Goal: Entertainment & Leisure: Consume media (video, audio)

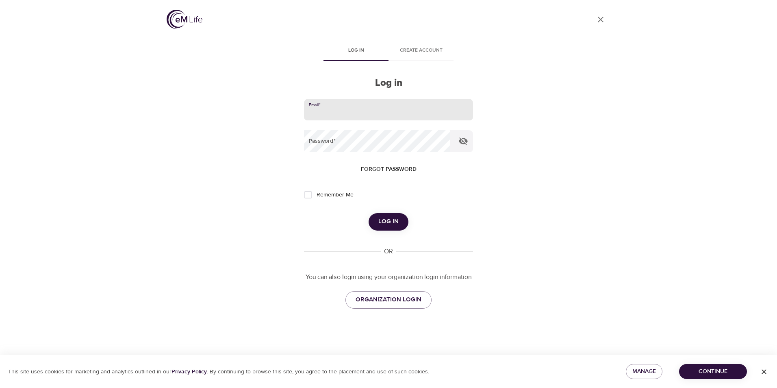
click at [336, 105] on input "email" at bounding box center [388, 110] width 169 height 22
type input "[EMAIL_ADDRESS][DOMAIN_NAME]"
click at [368, 213] on button "Log in" at bounding box center [388, 221] width 40 height 17
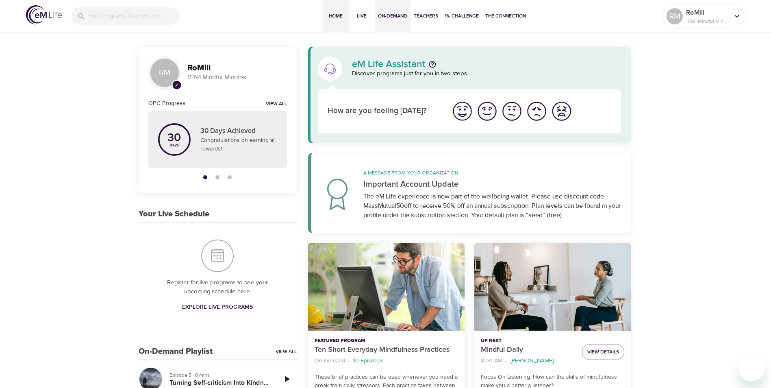
click at [394, 19] on span "On-Demand" at bounding box center [392, 16] width 29 height 9
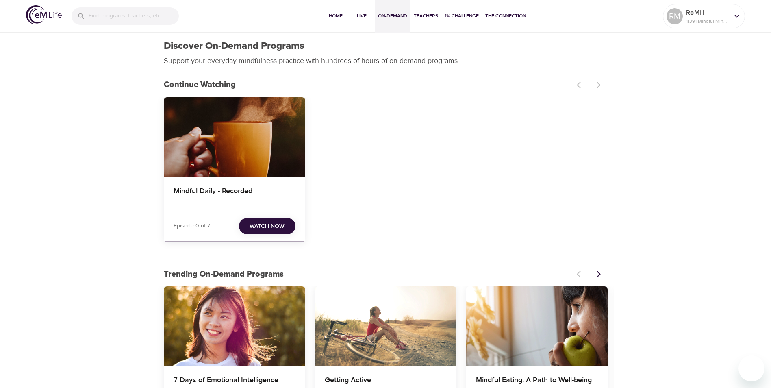
click at [271, 226] on span "Watch Now" at bounding box center [266, 226] width 35 height 10
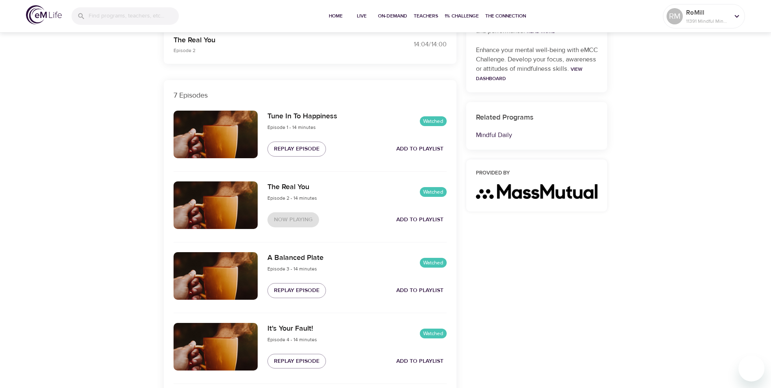
scroll to position [244, 0]
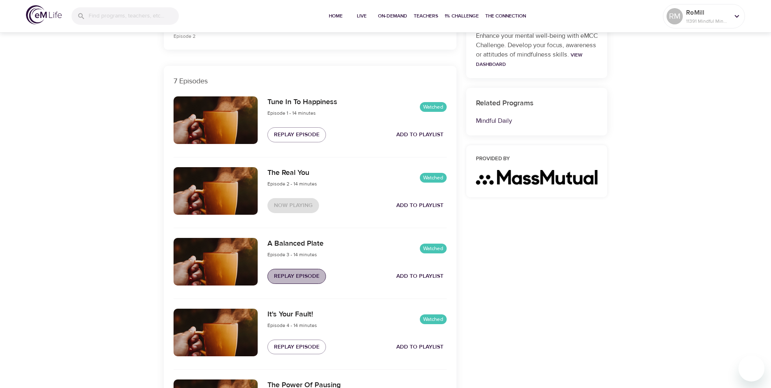
click at [300, 273] on span "Replay Episode" at bounding box center [297, 276] width 46 height 10
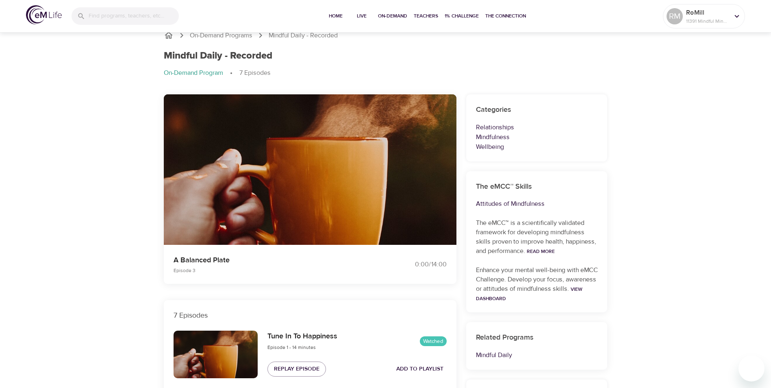
scroll to position [0, 0]
